Goal: Navigation & Orientation: Find specific page/section

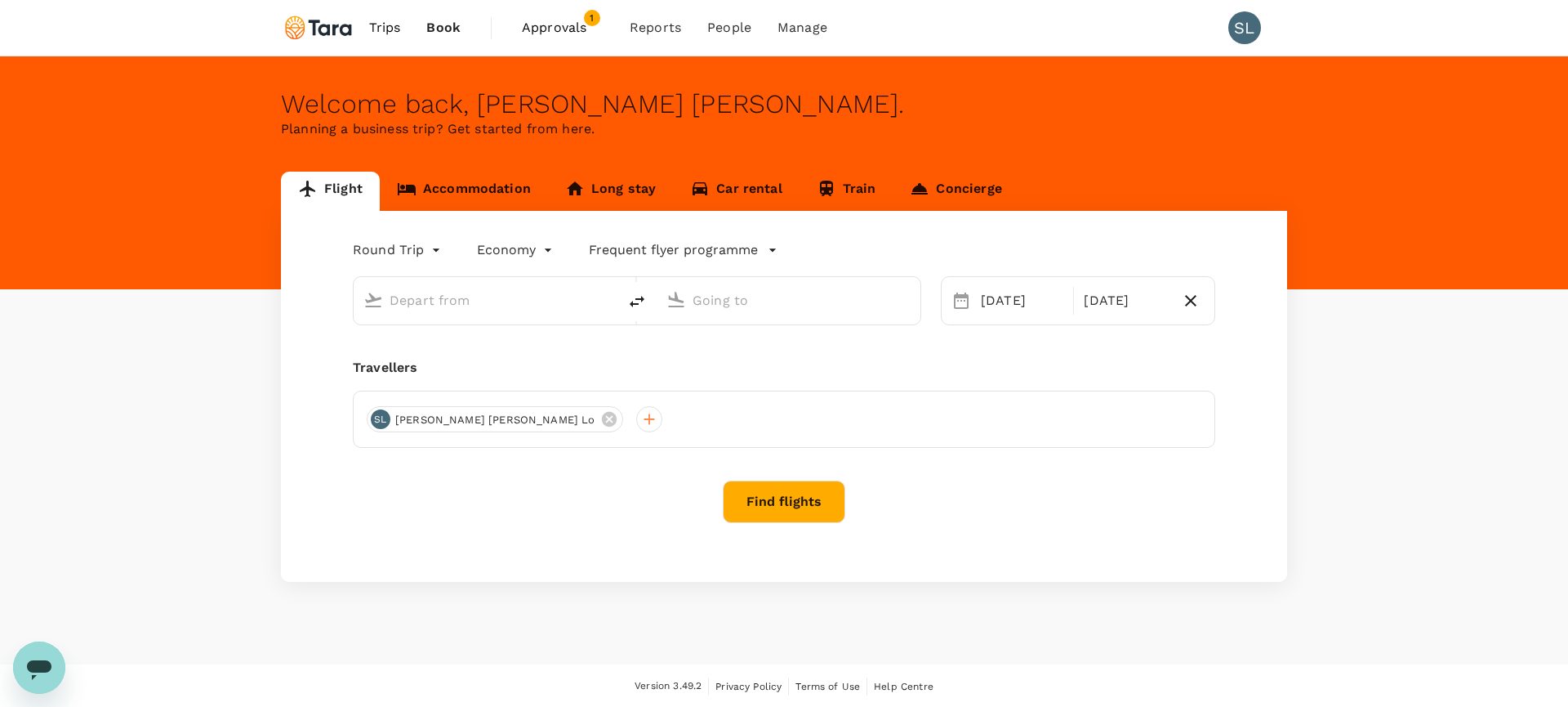
click at [567, 28] on span "Approvals" at bounding box center [562, 28] width 82 height 19
